Goal: Download file/media

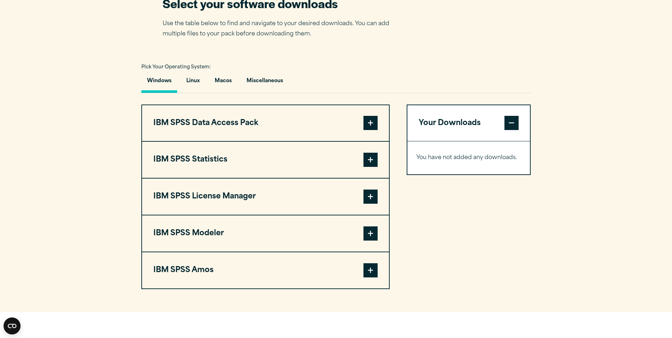
scroll to position [496, 0]
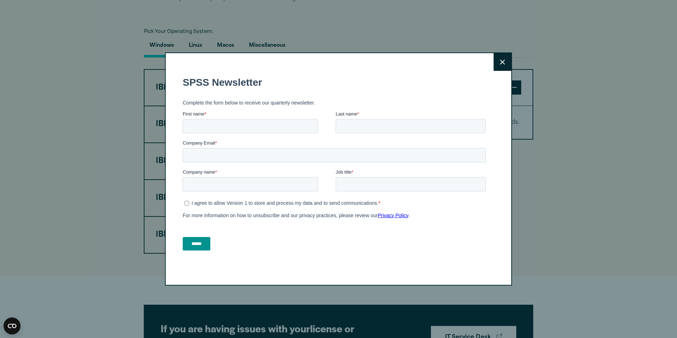
click at [503, 61] on button "Close" at bounding box center [503, 62] width 18 height 18
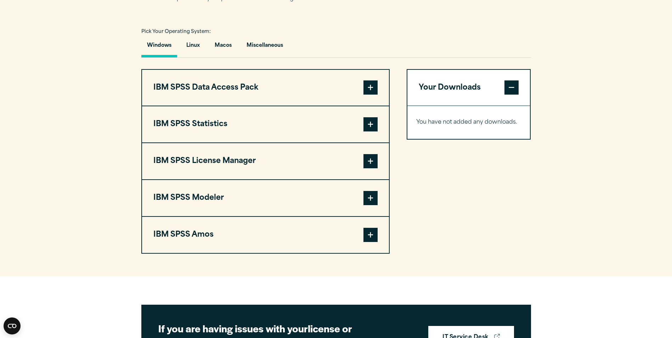
click at [239, 140] on button "IBM SPSS Statistics" at bounding box center [265, 124] width 247 height 36
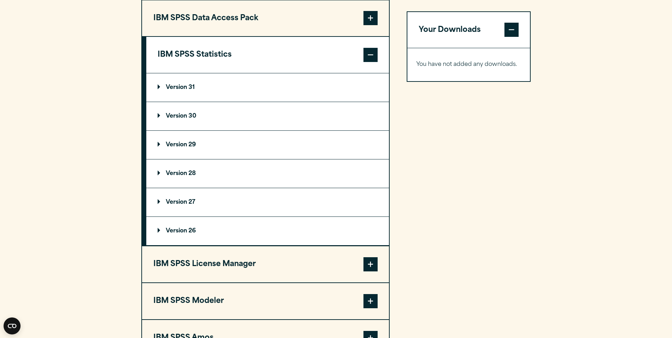
scroll to position [567, 0]
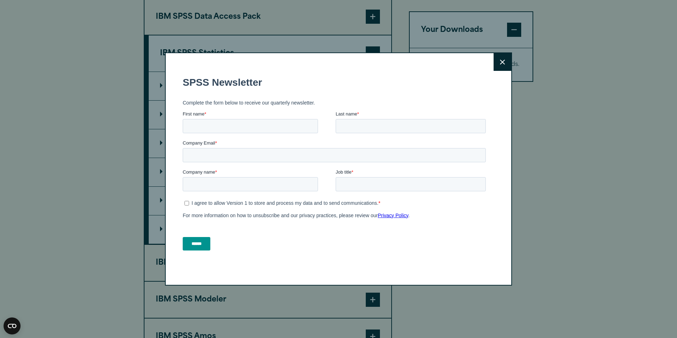
click at [497, 61] on button "Close" at bounding box center [503, 62] width 18 height 18
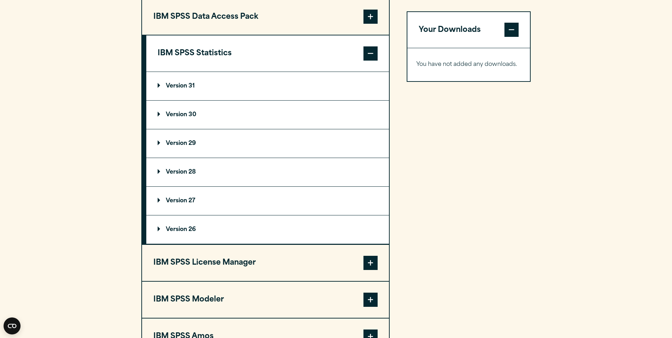
drag, startPoint x: 327, startPoint y: 270, endPoint x: 269, endPoint y: 319, distance: 75.7
click at [295, 338] on html "Consent Details [#IABV2SETTINGS#] About This website uses cookies We use cookie…" at bounding box center [336, 39] width 672 height 1212
click at [209, 234] on summary "Version 26" at bounding box center [267, 229] width 243 height 28
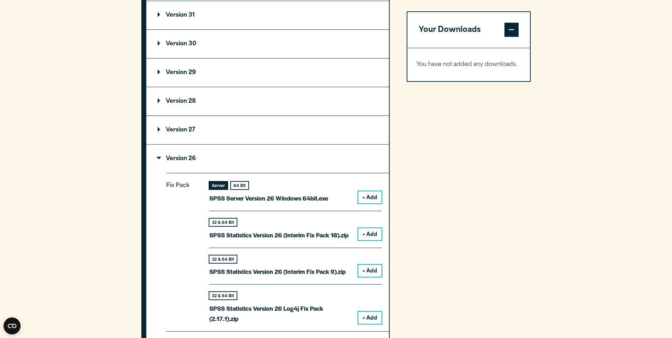
scroll to position [602, 0]
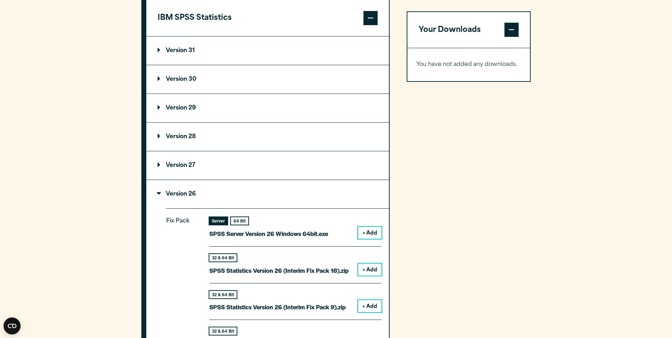
click at [179, 207] on summary "Version 26" at bounding box center [267, 194] width 243 height 28
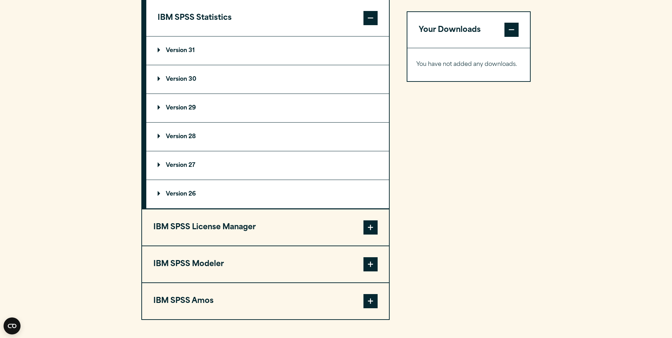
click at [189, 53] on p "Version 31" at bounding box center [176, 51] width 37 height 6
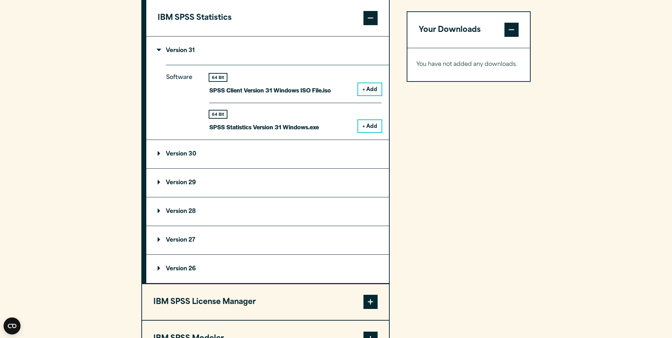
click at [189, 53] on p "Version 31" at bounding box center [176, 51] width 37 height 6
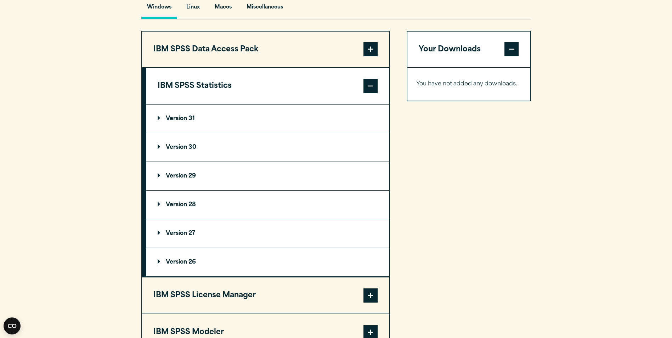
scroll to position [531, 0]
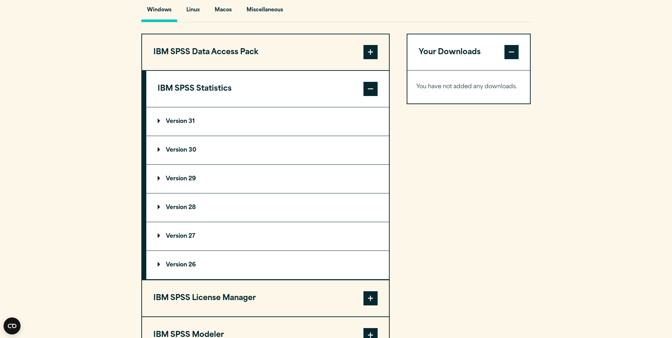
click at [280, 65] on button "IBM SPSS Data Access Pack" at bounding box center [265, 52] width 247 height 36
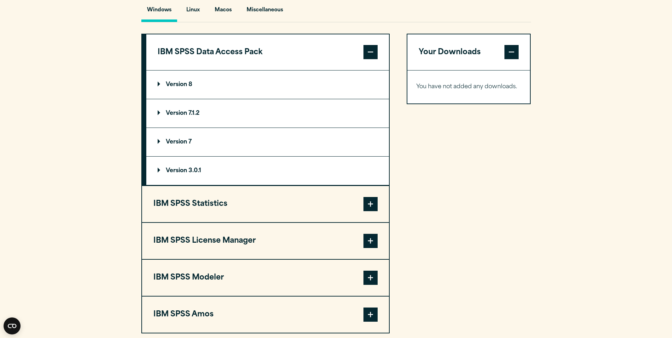
click at [275, 58] on button "IBM SPSS Data Access Pack" at bounding box center [267, 52] width 243 height 36
